Goal: Navigation & Orientation: Find specific page/section

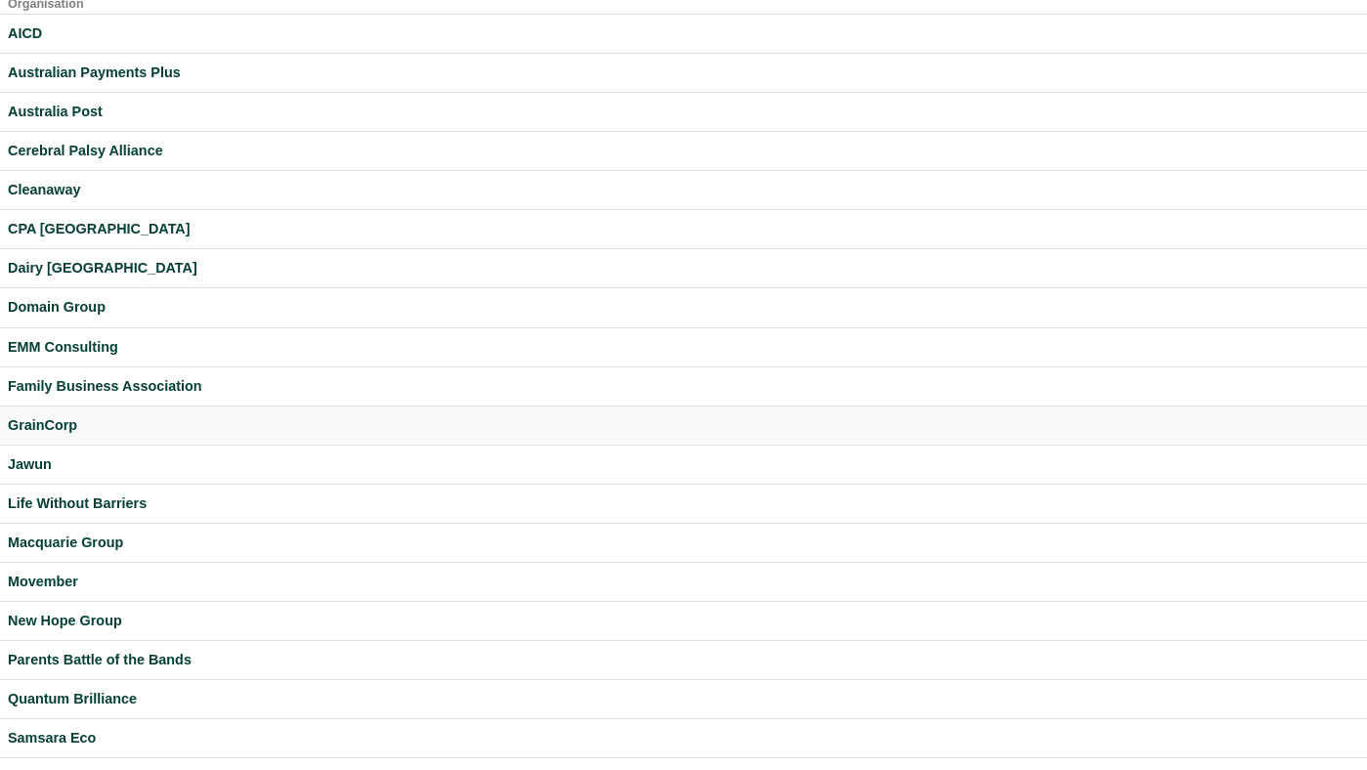
scroll to position [19, 0]
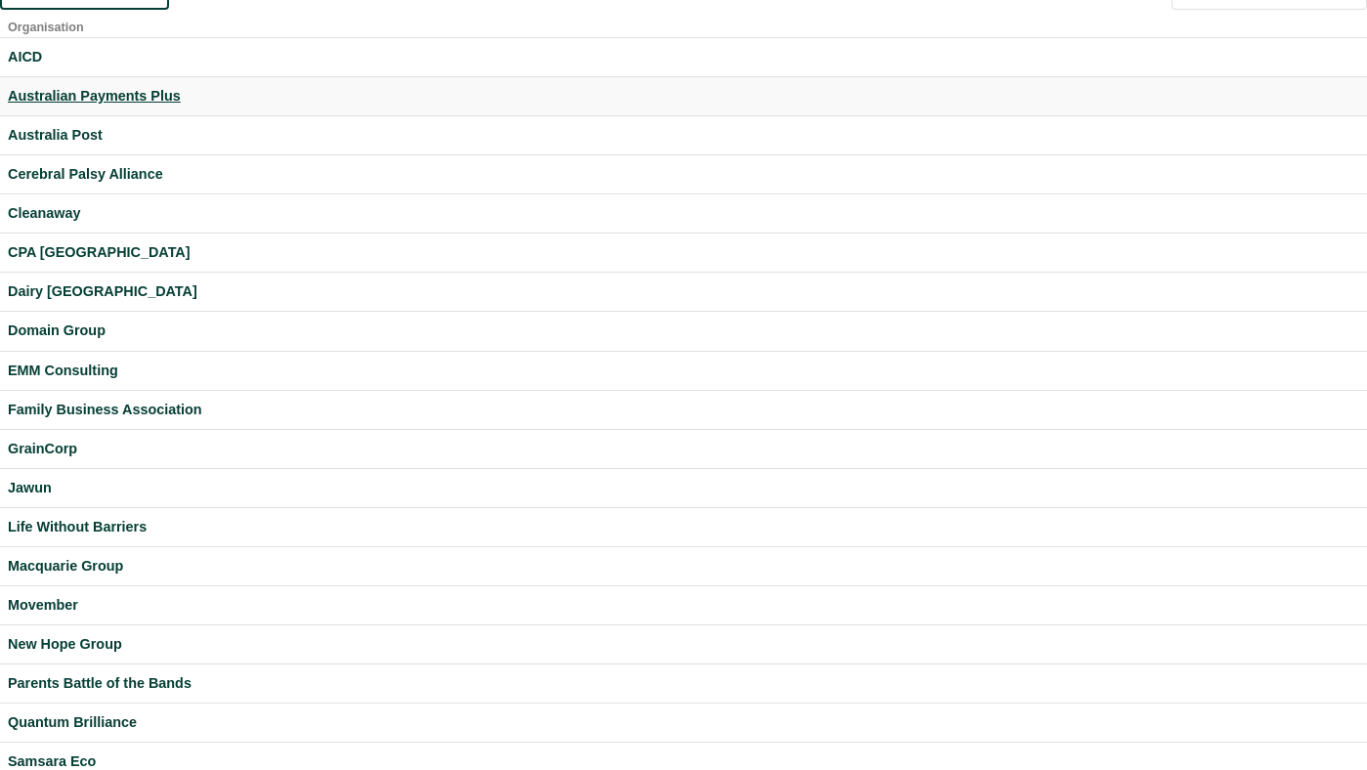
click at [146, 101] on div "Australian Payments Plus" at bounding box center [683, 96] width 1351 height 22
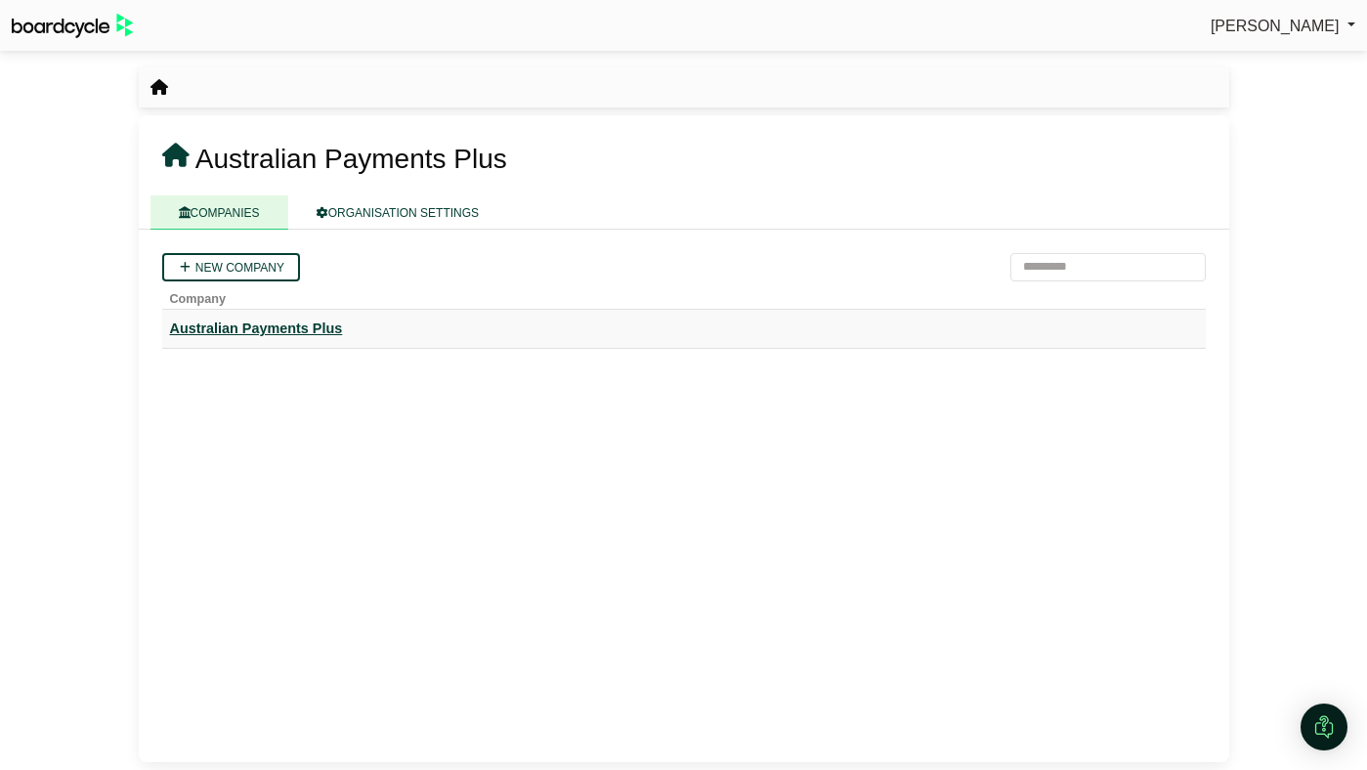
click at [325, 331] on div "Australian Payments Plus" at bounding box center [684, 329] width 1028 height 22
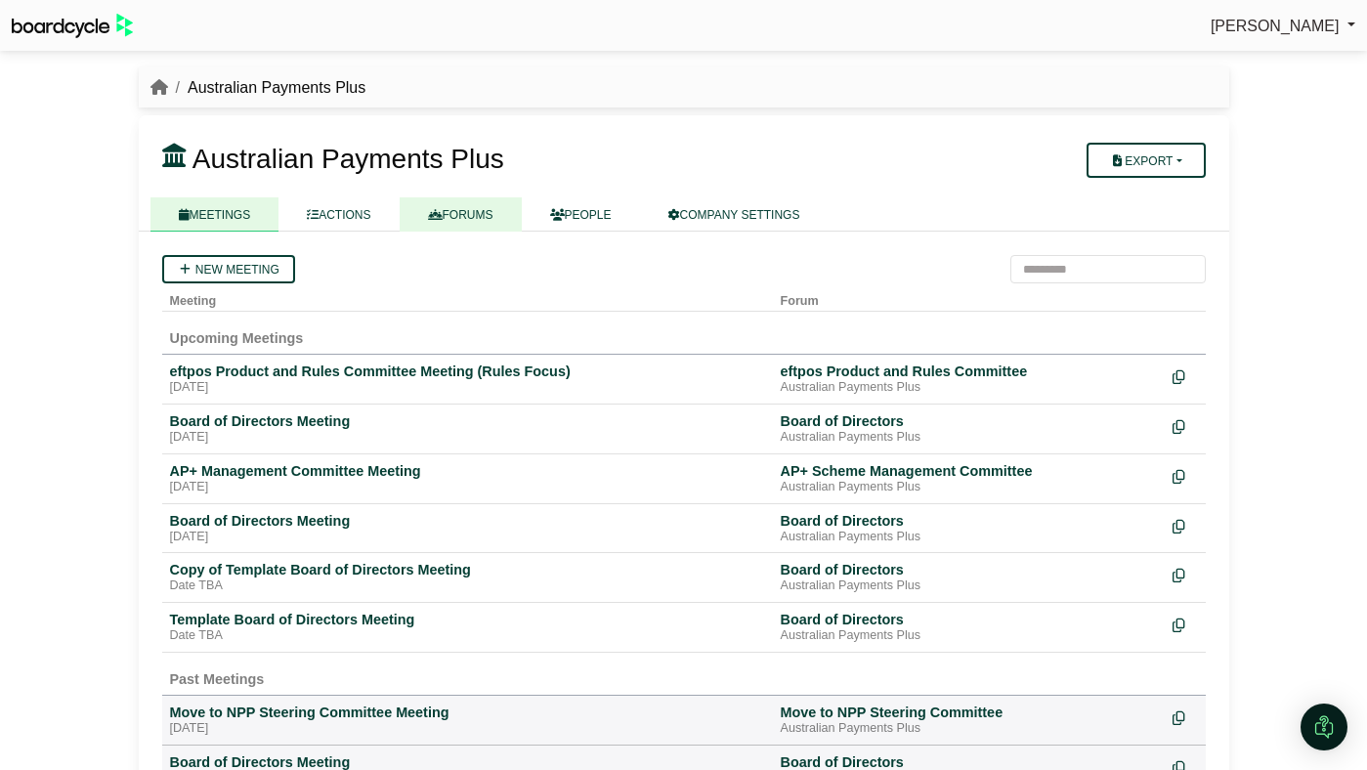
click at [466, 226] on link "FORUMS" at bounding box center [461, 214] width 122 height 34
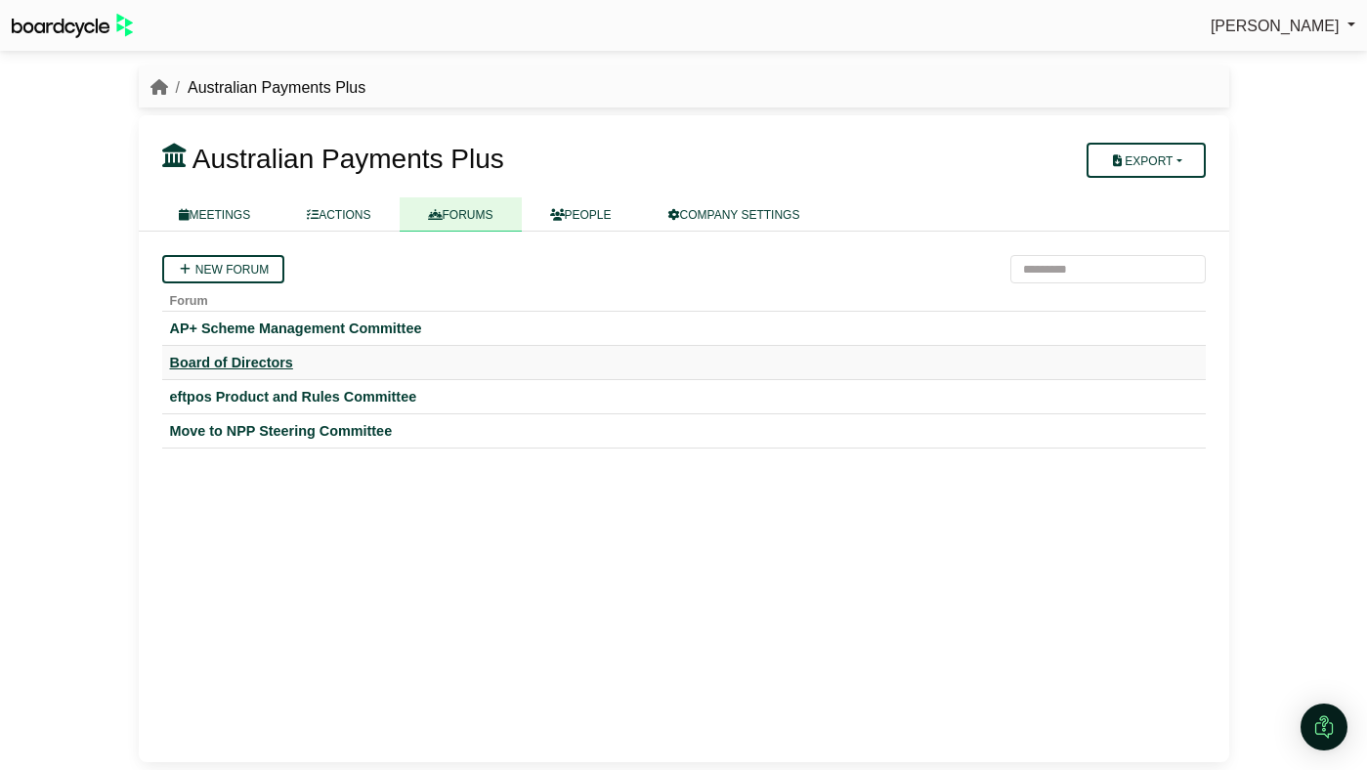
click at [257, 368] on div "Board of Directors" at bounding box center [684, 363] width 1028 height 18
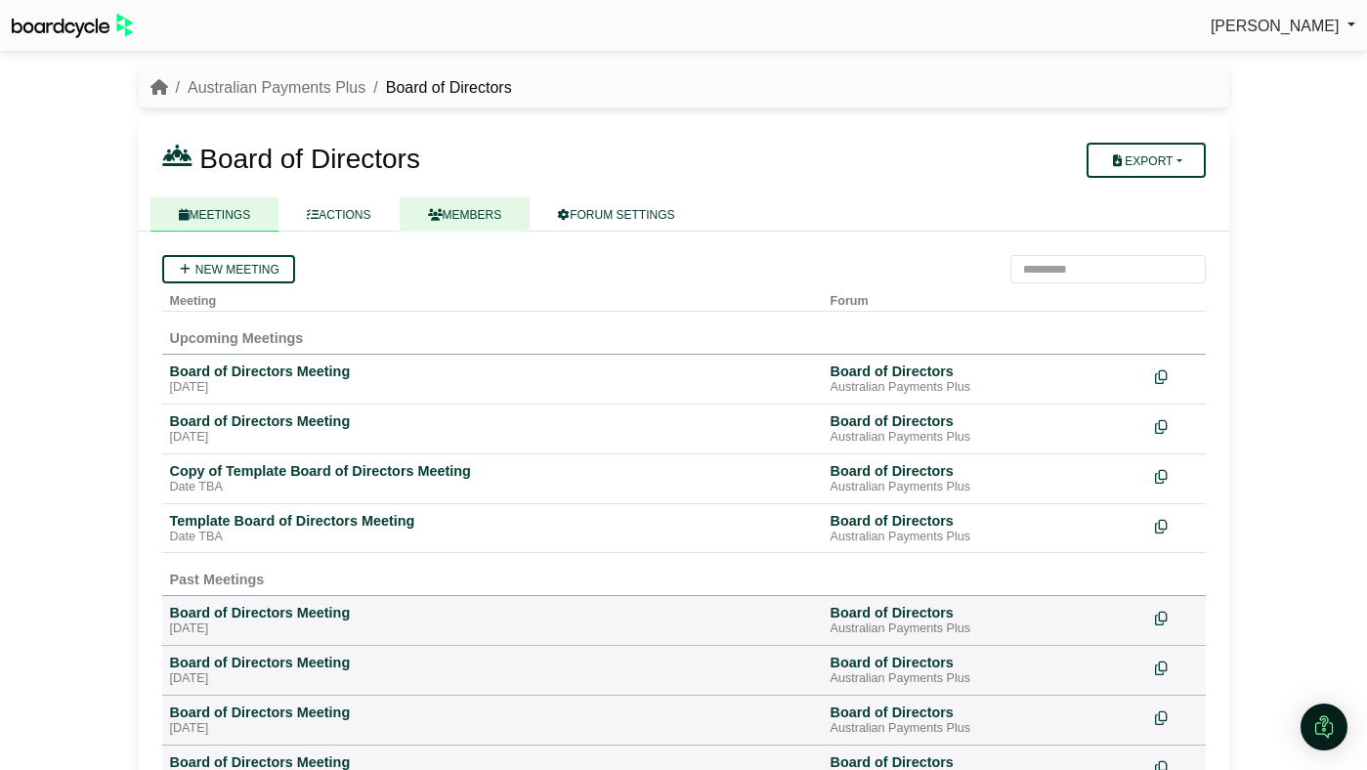
click at [457, 226] on link "MEMBERS" at bounding box center [465, 214] width 131 height 34
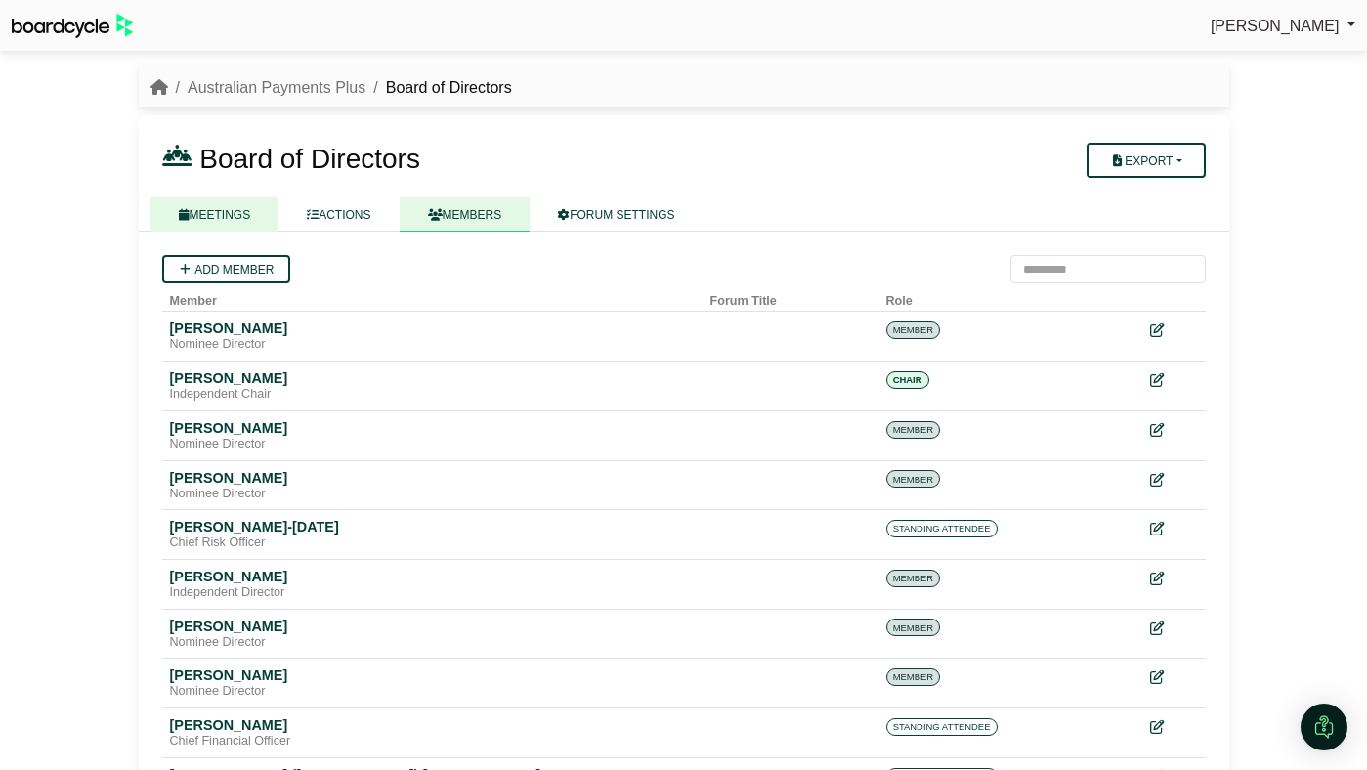
click at [236, 222] on link "MEETINGS" at bounding box center [214, 214] width 129 height 34
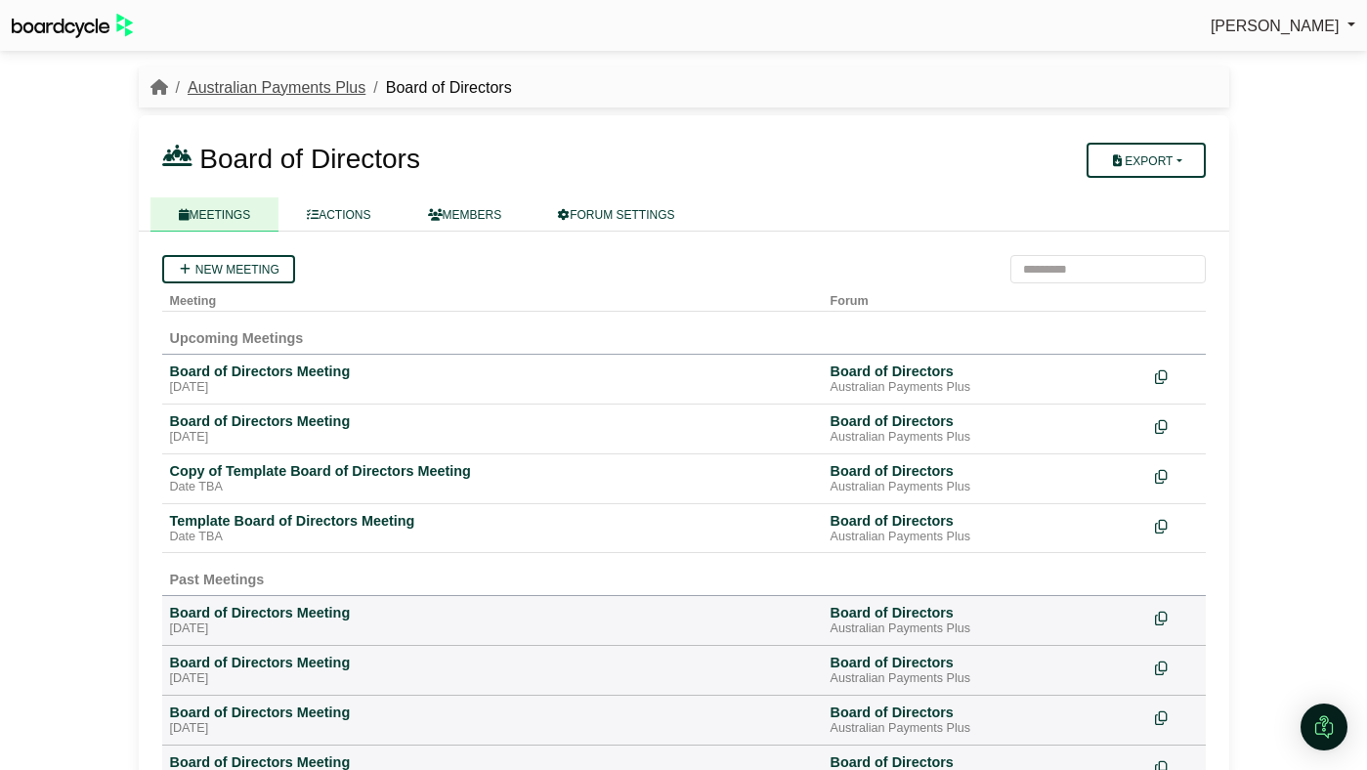
click at [288, 91] on link "Australian Payments Plus" at bounding box center [277, 87] width 178 height 17
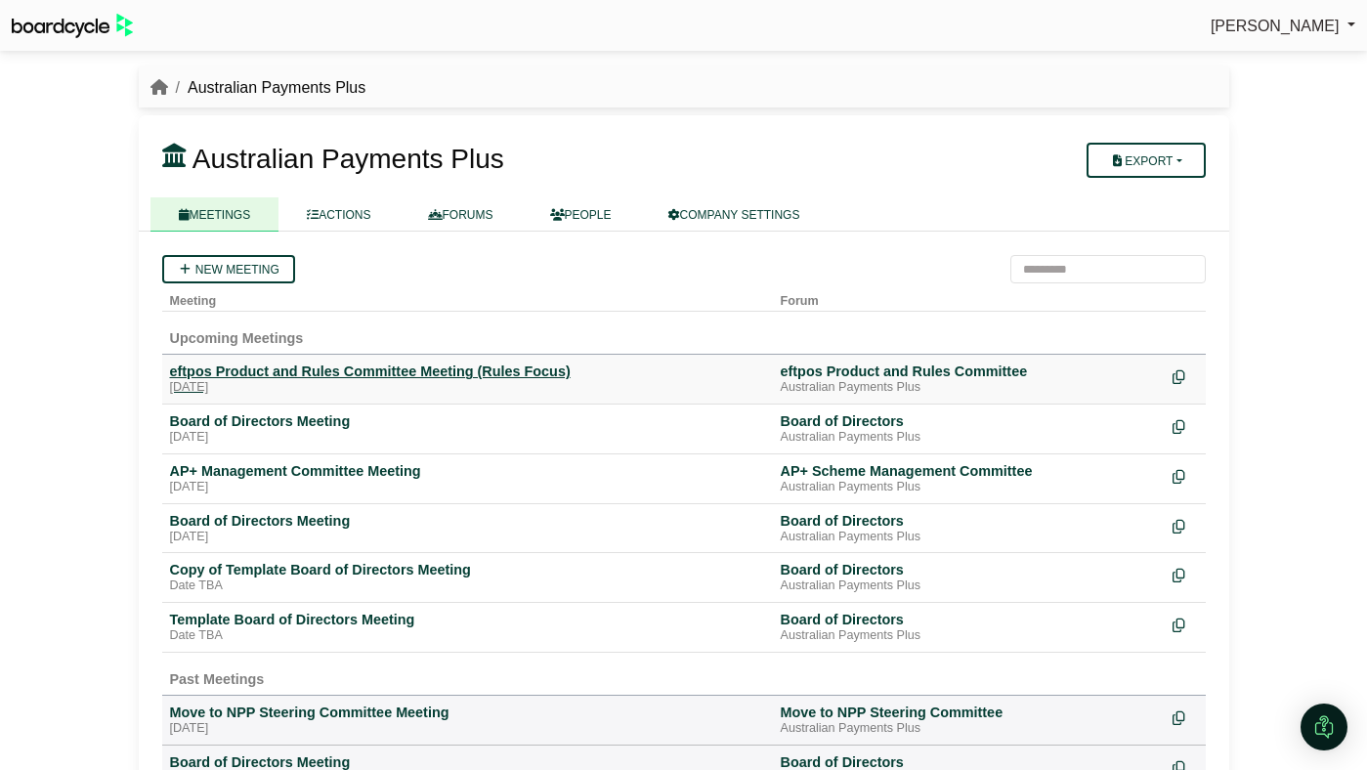
click at [226, 378] on div "eftpos Product and Rules Committee Meeting (Rules Focus)" at bounding box center [467, 371] width 595 height 18
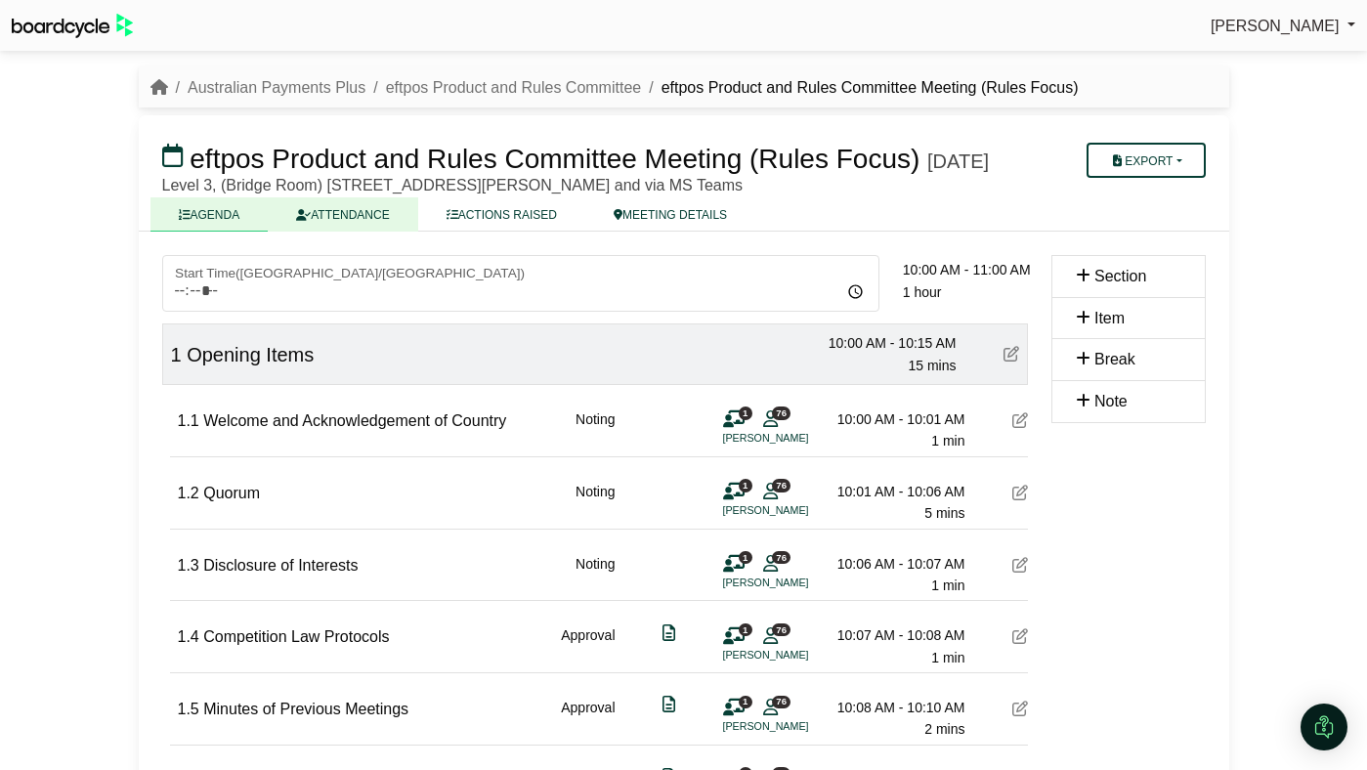
click at [373, 232] on link "ATTENDANCE" at bounding box center [342, 214] width 149 height 34
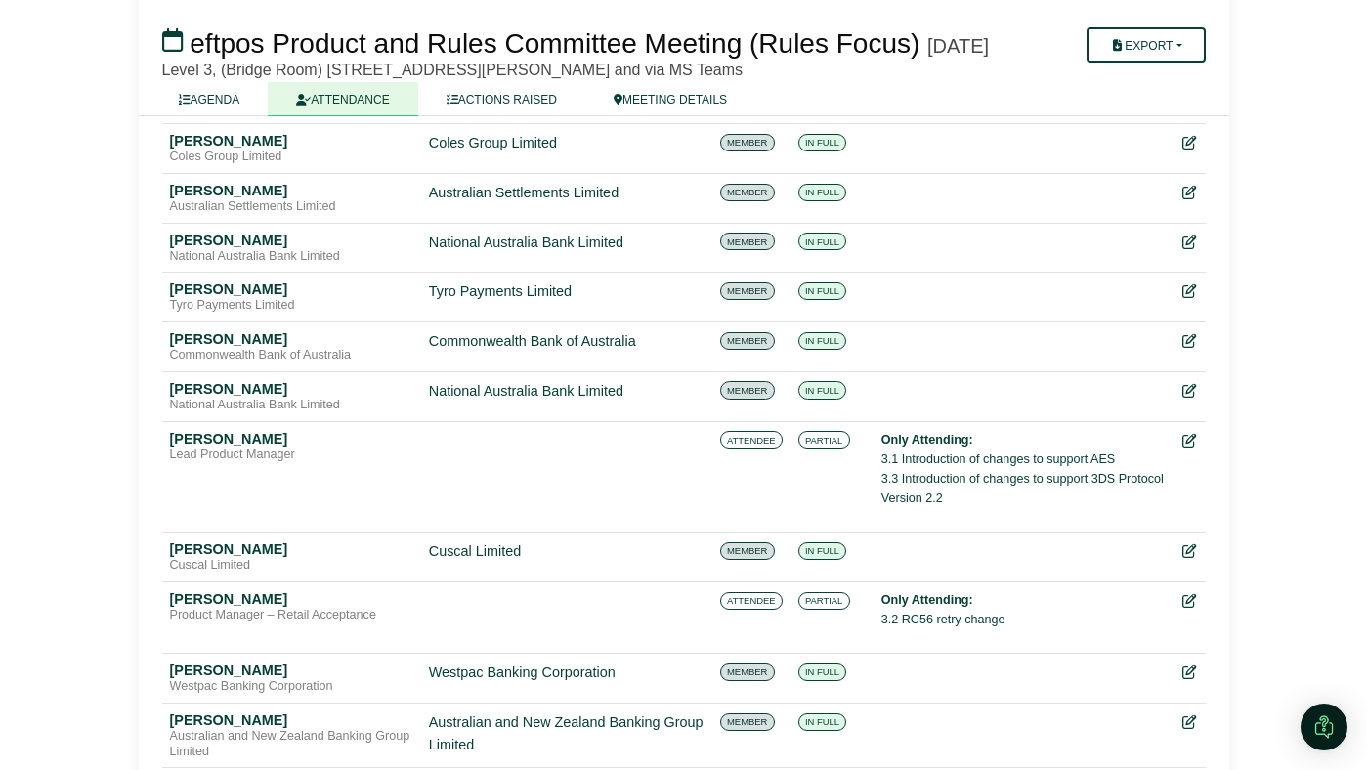
scroll to position [2422, 0]
